Goal: Task Accomplishment & Management: Use online tool/utility

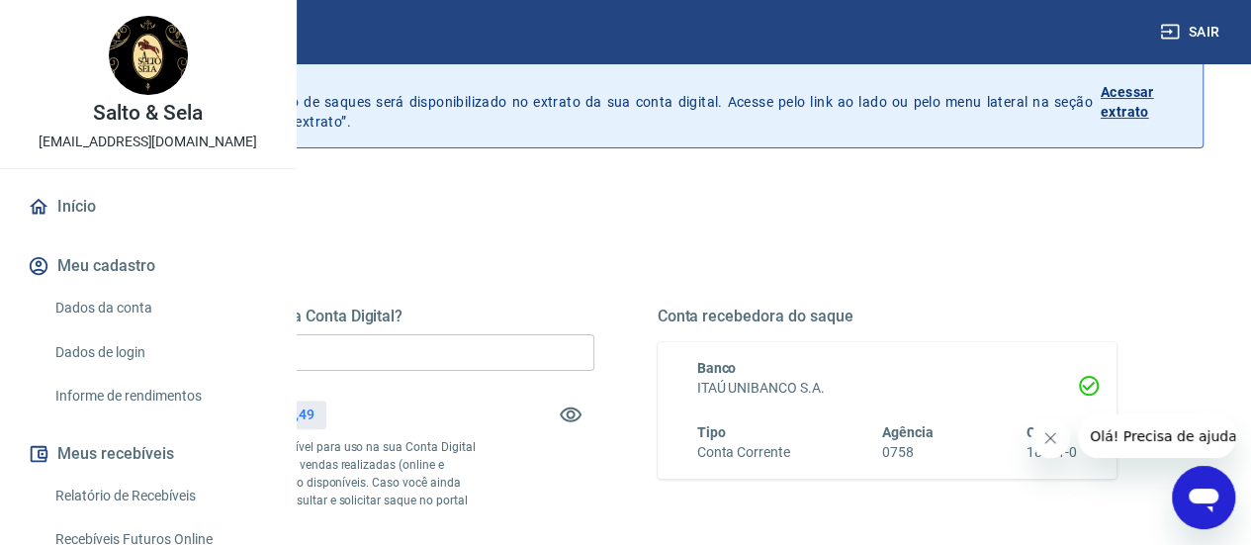
scroll to position [198, 0]
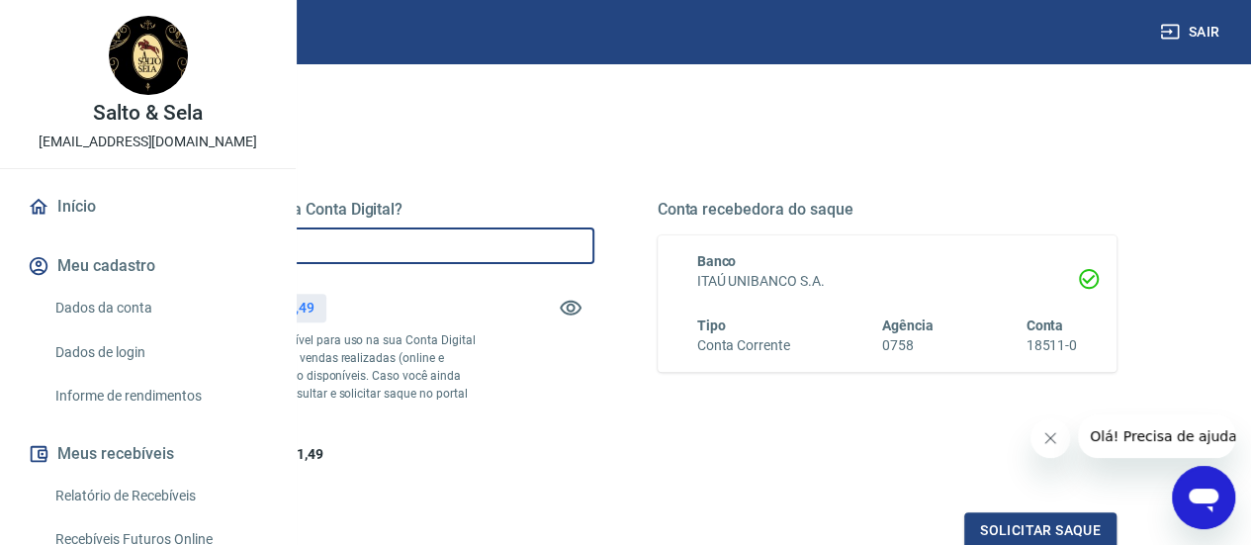
drag, startPoint x: 549, startPoint y: 246, endPoint x: 390, endPoint y: 248, distance: 159.3
click at [390, 248] on div "Quanto deseja sacar da Conta Digital? R$ 0,00 ​ Saldo total*: R$ 2.121,49 *Corr…" at bounding box center [625, 343] width 1077 height 460
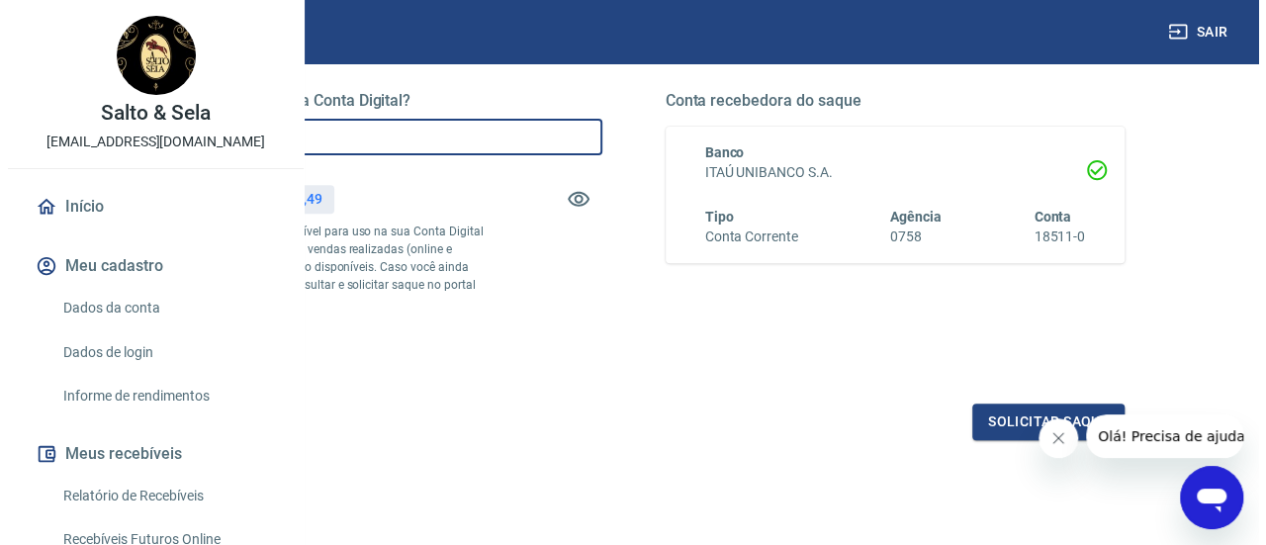
scroll to position [396, 0]
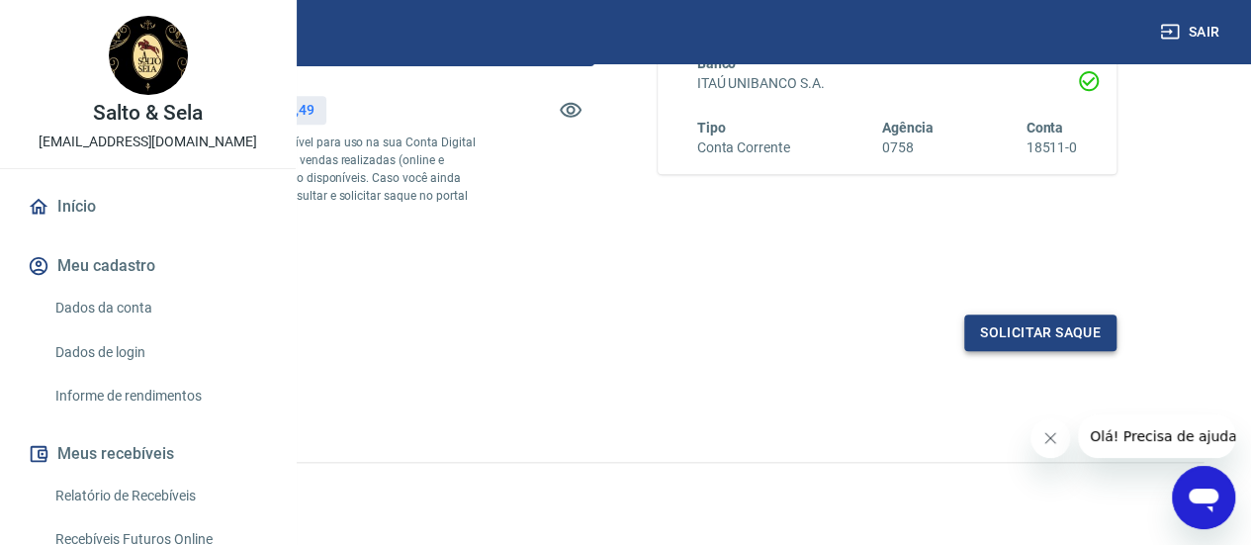
type input "R$ 2.121,49"
click at [1031, 351] on button "Solicitar saque" at bounding box center [1041, 333] width 152 height 37
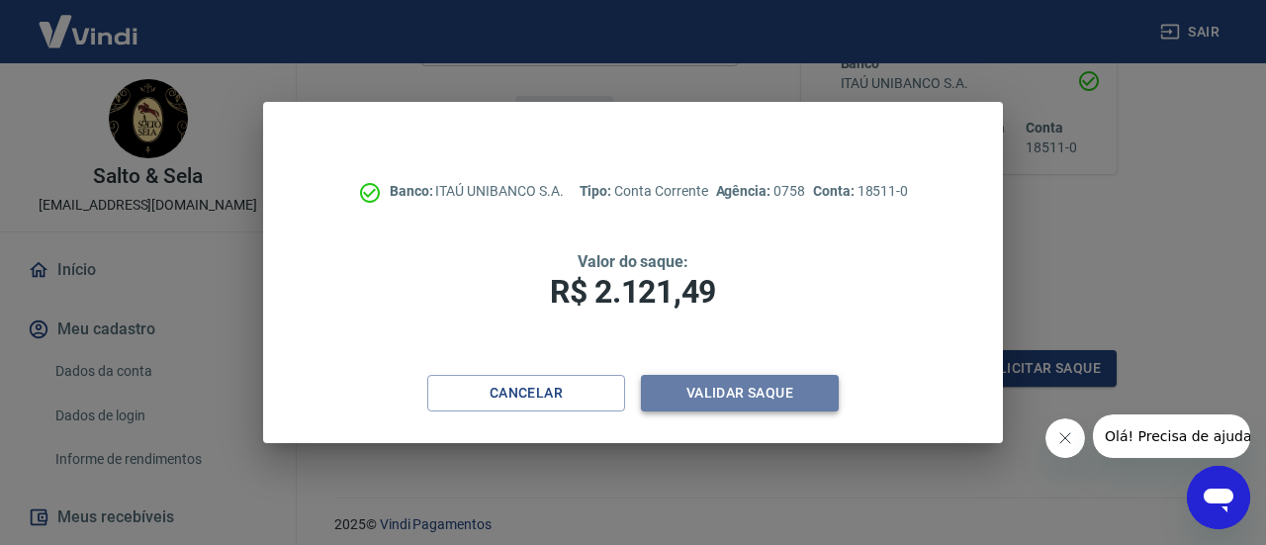
click at [702, 393] on button "Validar saque" at bounding box center [740, 393] width 198 height 37
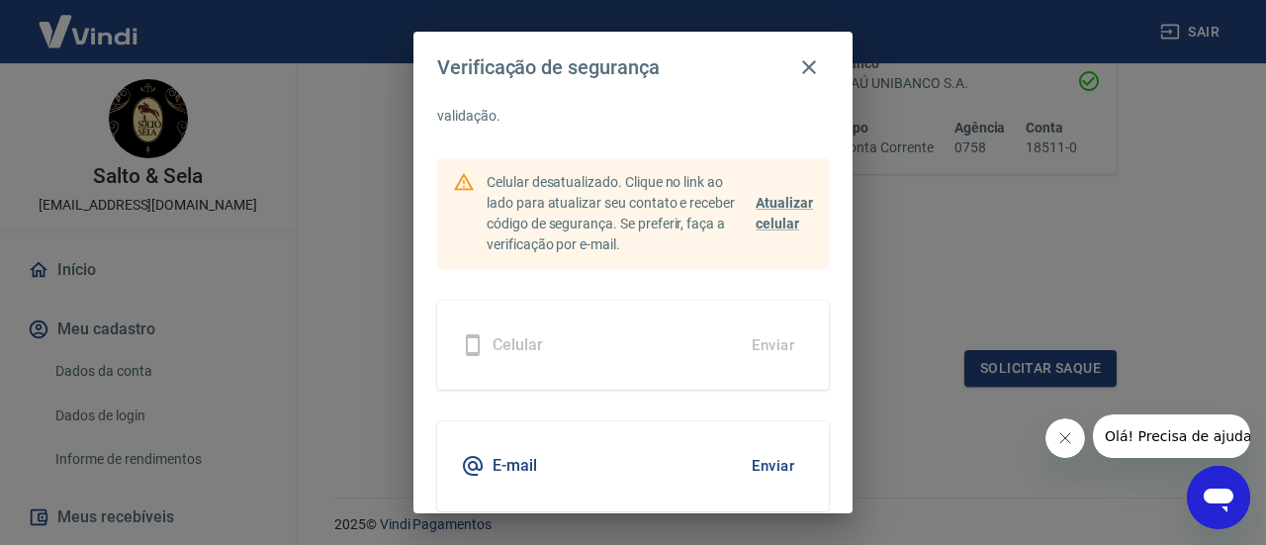
scroll to position [140, 0]
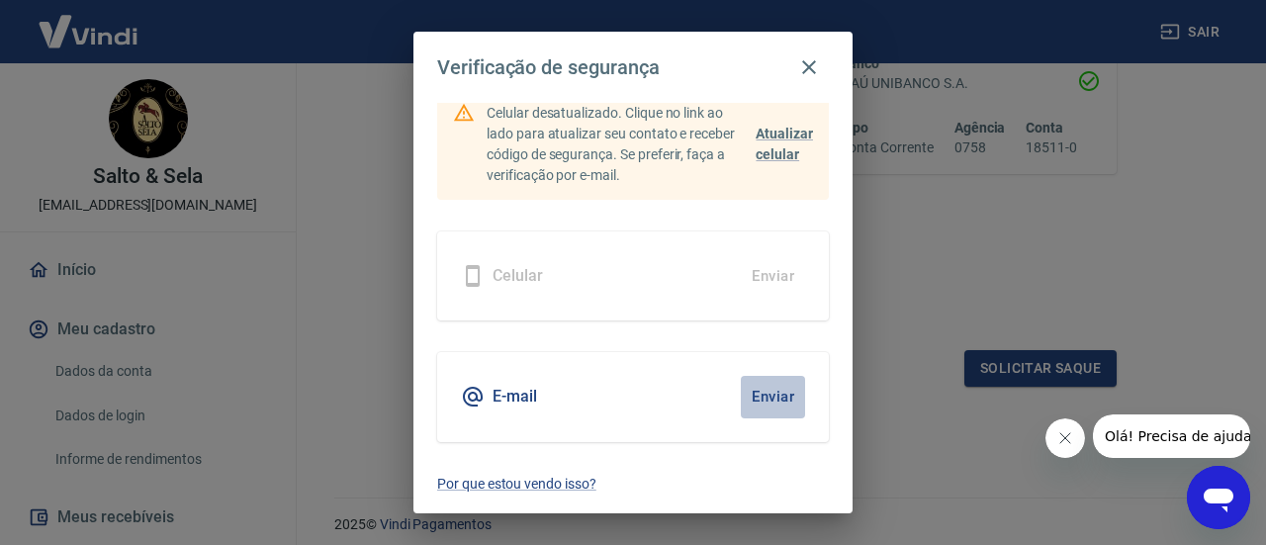
click at [753, 404] on button "Enviar" at bounding box center [773, 397] width 64 height 42
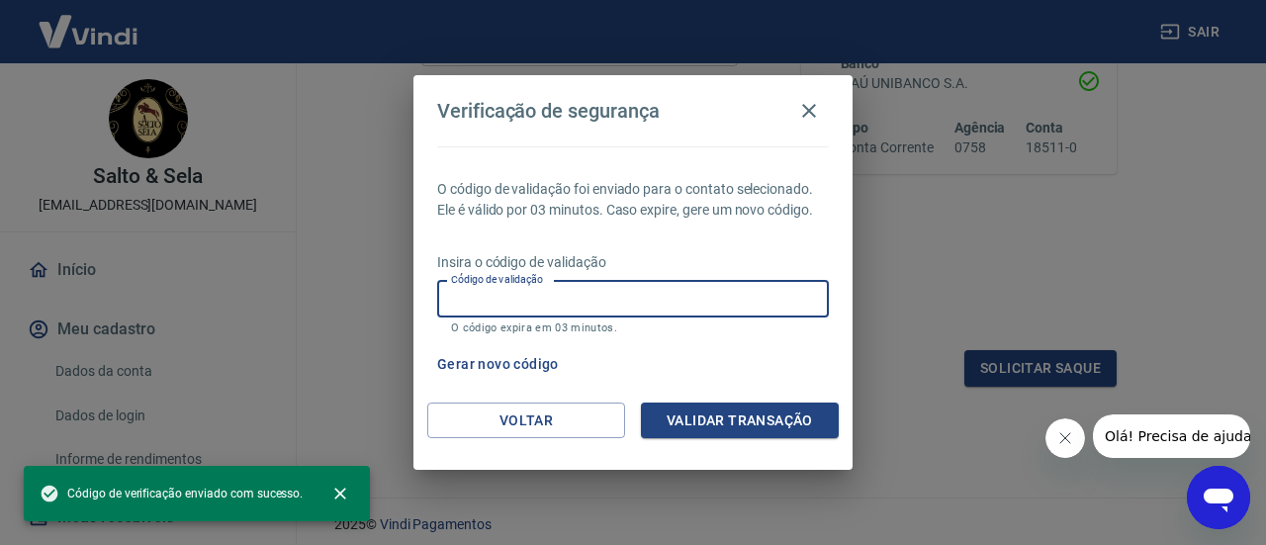
click at [566, 302] on input "Código de validação" at bounding box center [633, 299] width 392 height 37
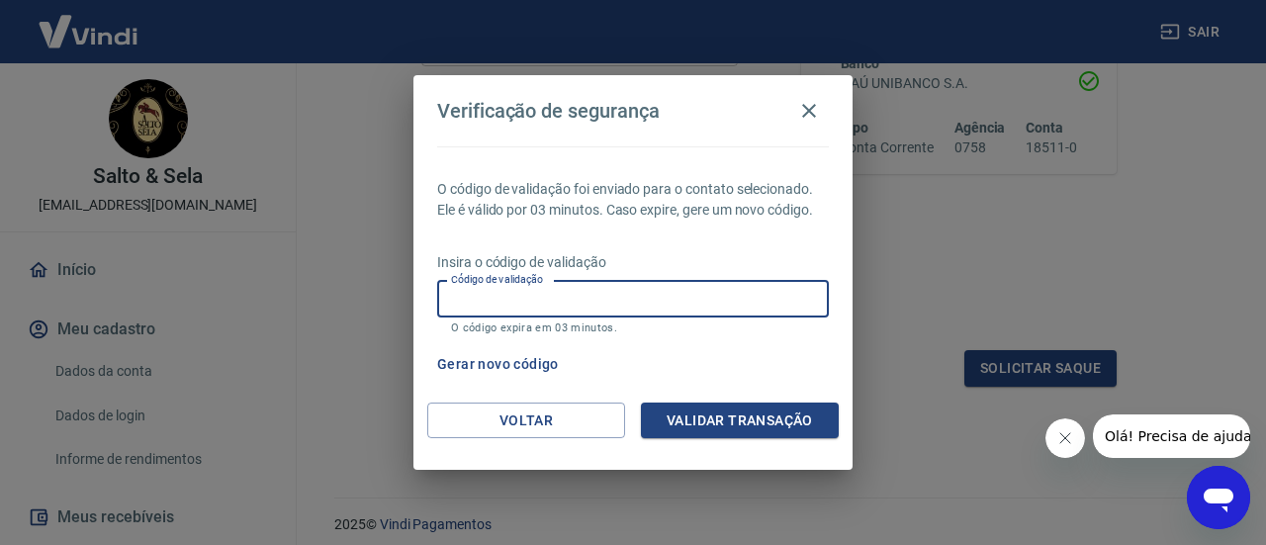
paste input "477977"
type input "477977"
click at [702, 408] on button "Validar transação" at bounding box center [740, 421] width 198 height 37
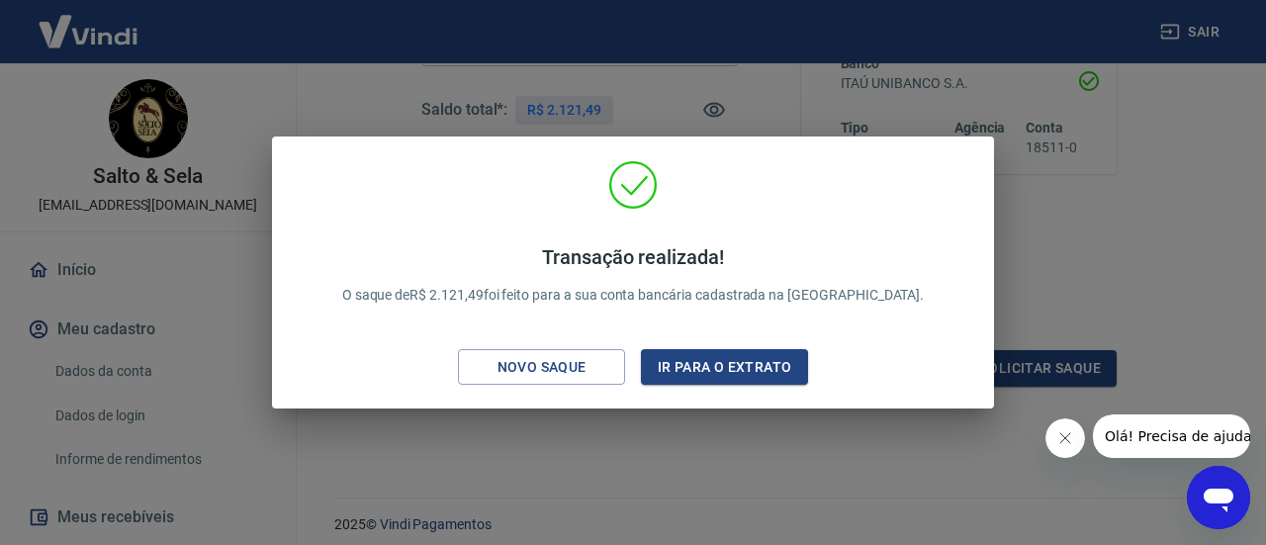
click at [637, 461] on div "Transação realizada! O saque de R$ 2.121,49 foi feito para a sua conta bancária…" at bounding box center [633, 272] width 1266 height 545
